Goal: Use online tool/utility: Utilize a website feature to perform a specific function

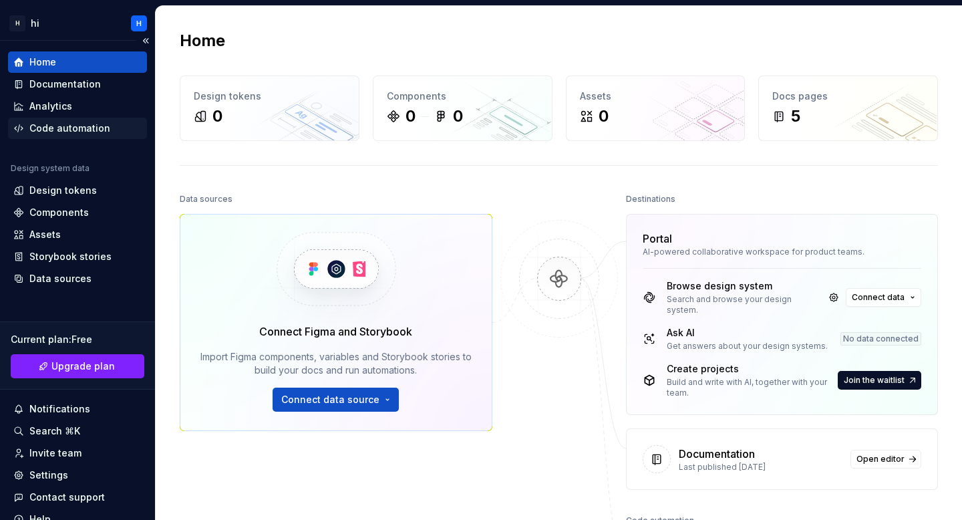
click at [109, 131] on div "Code automation" at bounding box center [77, 128] width 128 height 13
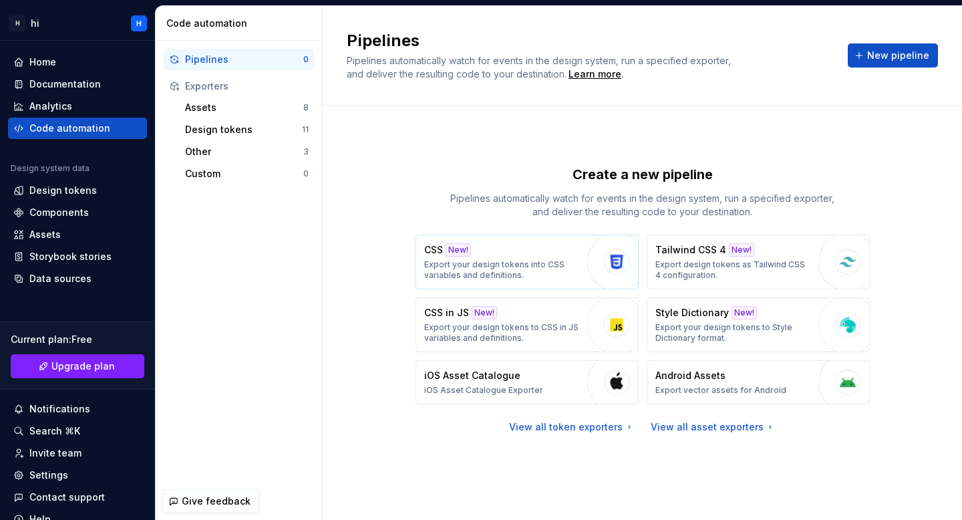
click at [476, 265] on p "Export your design tokens into CSS variables and definitions." at bounding box center [502, 269] width 156 height 21
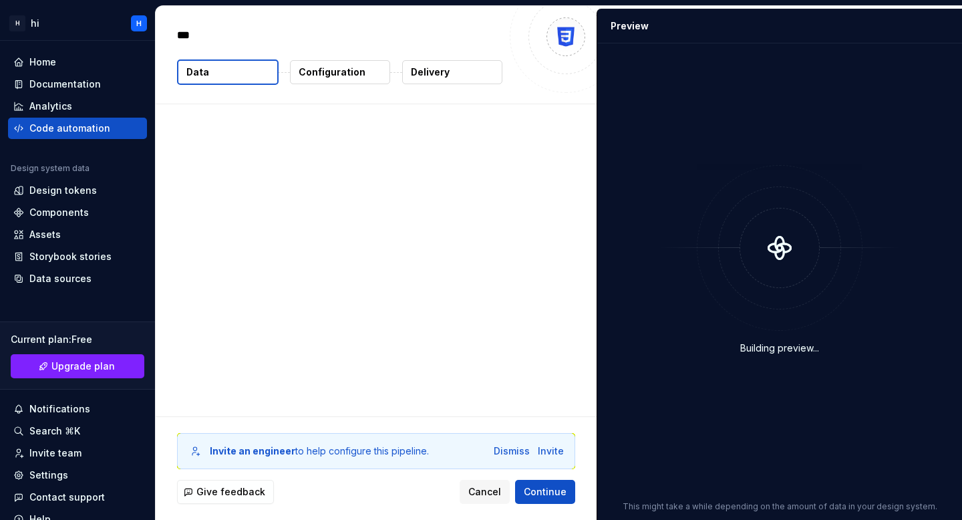
type textarea "*"
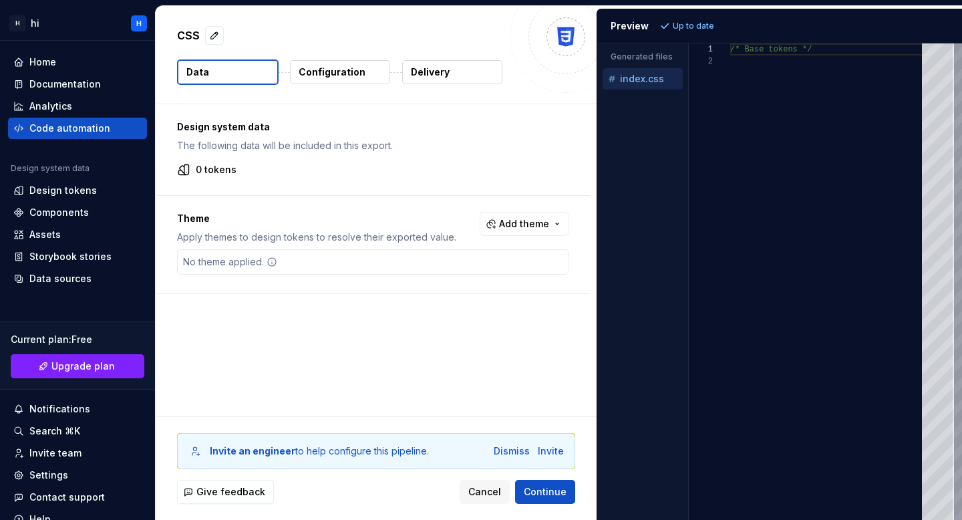
click at [640, 55] on p "Generated files" at bounding box center [643, 56] width 64 height 11
click at [539, 489] on span "Continue" at bounding box center [545, 491] width 43 height 13
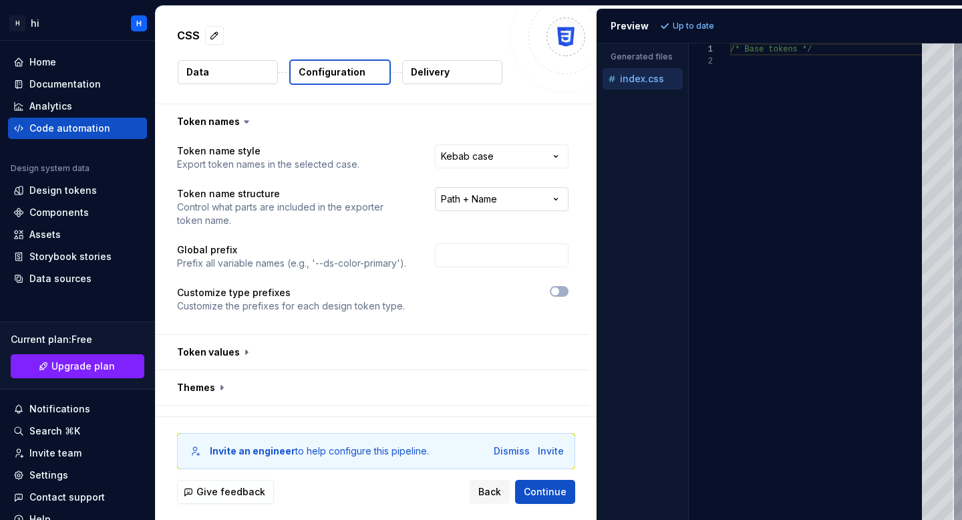
click at [505, 190] on html "**********" at bounding box center [481, 260] width 962 height 520
click at [488, 253] on input "text" at bounding box center [502, 255] width 134 height 24
